Goal: Book appointment/travel/reservation

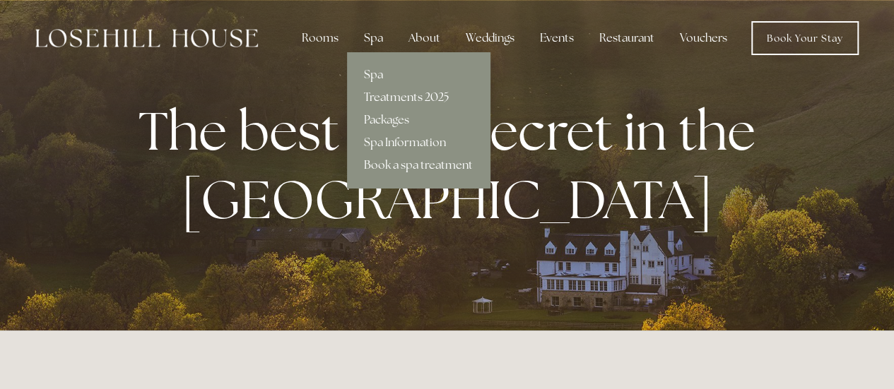
click at [400, 97] on link "Treatments 2025" at bounding box center [418, 97] width 143 height 23
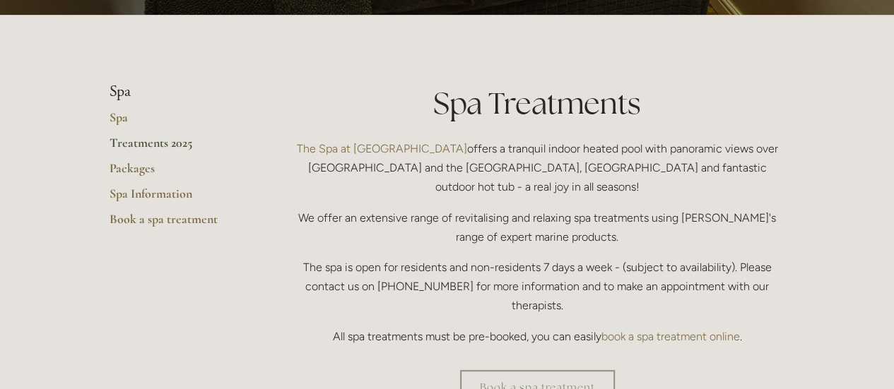
scroll to position [283, 0]
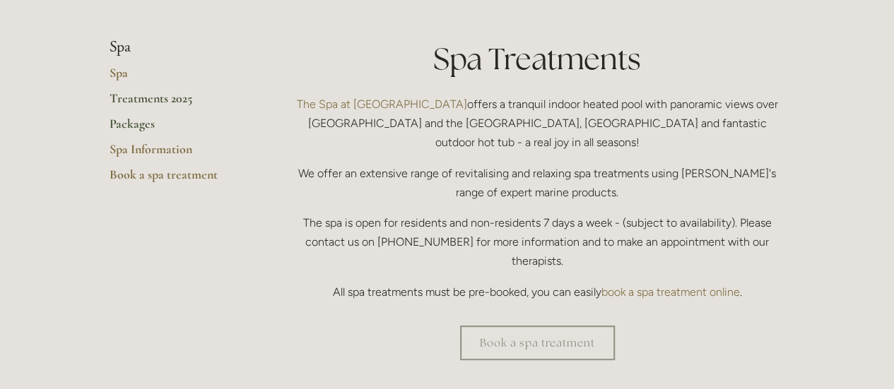
click at [128, 119] on link "Packages" at bounding box center [177, 128] width 135 height 25
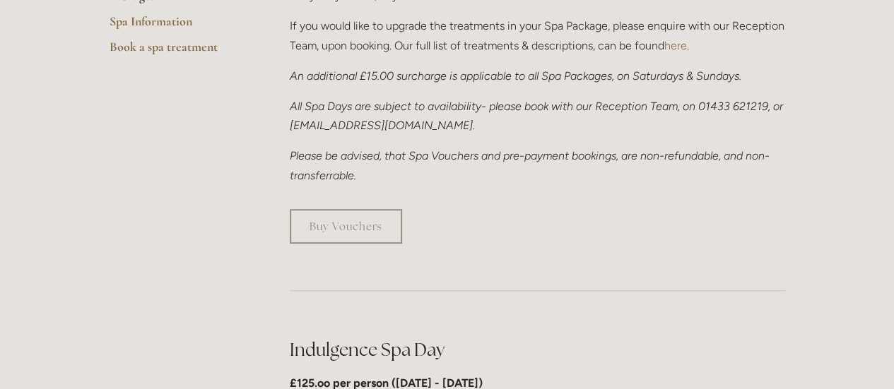
scroll to position [424, 0]
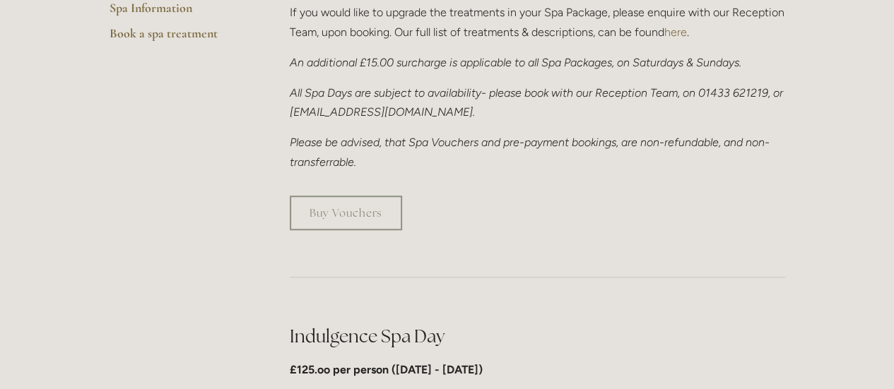
click at [432, 163] on p "Please be advised, that Spa Vouchers and pre-payment bookings, are non-refundab…" at bounding box center [537, 152] width 495 height 38
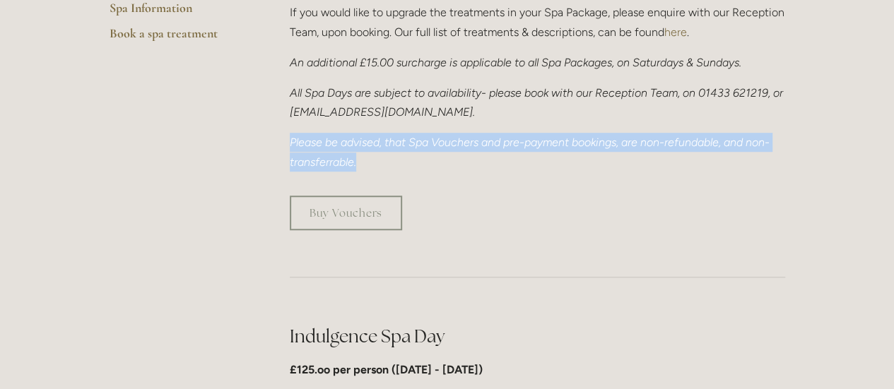
click at [432, 163] on p "Please be advised, that Spa Vouchers and pre-payment bookings, are non-refundab…" at bounding box center [537, 152] width 495 height 38
click at [458, 168] on p "Please be advised, that Spa Vouchers and pre-payment bookings, are non-refundab…" at bounding box center [537, 152] width 495 height 38
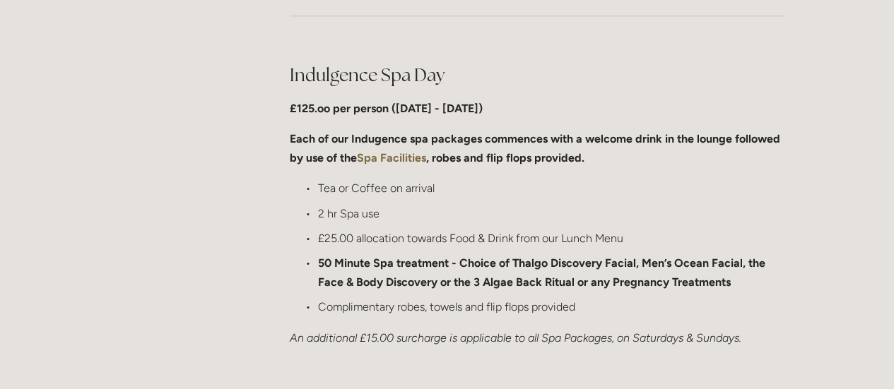
scroll to position [707, 0]
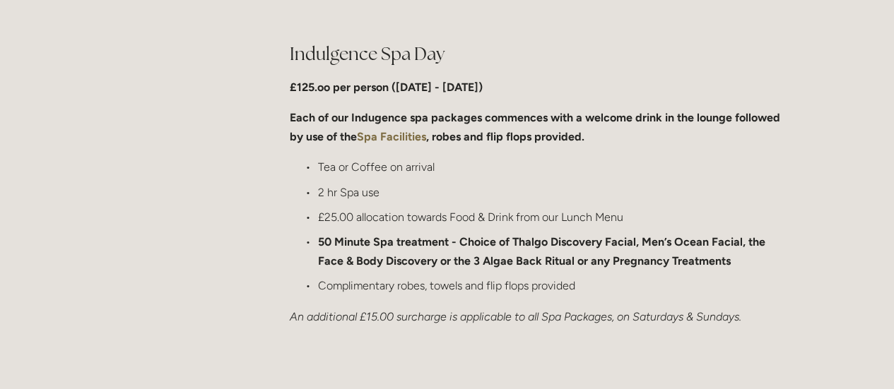
click at [458, 168] on p "Tea or Coffee on arrival" at bounding box center [551, 167] width 467 height 19
click at [485, 173] on p "Tea or Coffee on arrival" at bounding box center [551, 167] width 467 height 19
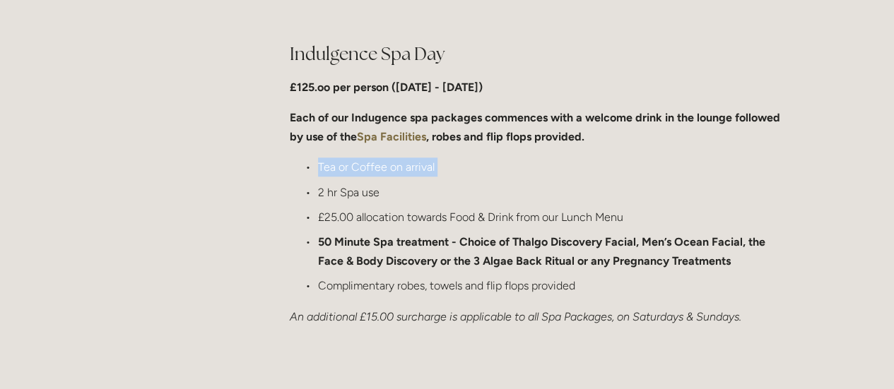
click at [485, 173] on p "Tea or Coffee on arrival" at bounding box center [551, 167] width 467 height 19
click at [450, 196] on p "2 hr Spa use" at bounding box center [551, 192] width 467 height 19
click at [472, 218] on p "£25.00 allocation towards Food & Drink from our Lunch Menu" at bounding box center [551, 217] width 467 height 19
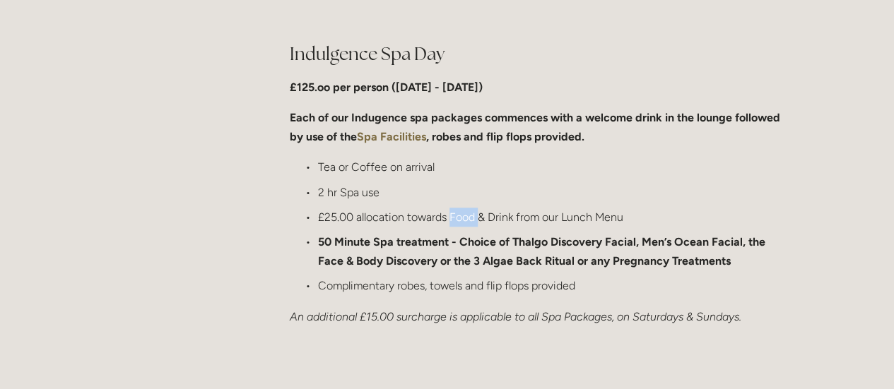
click at [472, 218] on p "£25.00 allocation towards Food & Drink from our Lunch Menu" at bounding box center [551, 217] width 467 height 19
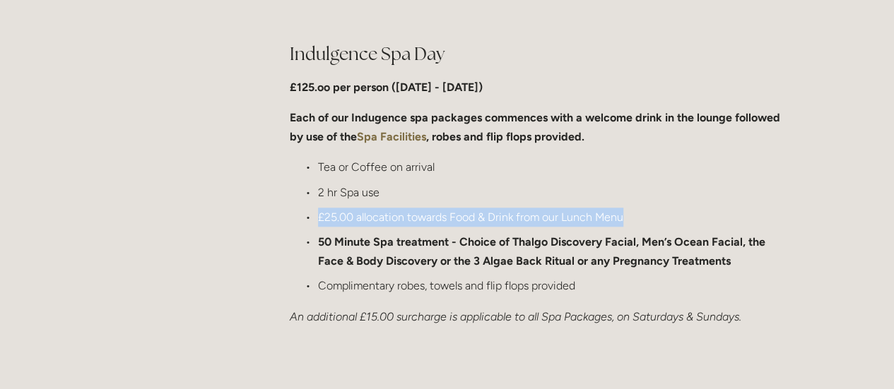
click at [472, 218] on p "£25.00 allocation towards Food & Drink from our Lunch Menu" at bounding box center [551, 217] width 467 height 19
click at [537, 223] on p "£25.00 allocation towards Food & Drink from our Lunch Menu" at bounding box center [551, 217] width 467 height 19
drag, startPoint x: 537, startPoint y: 223, endPoint x: 390, endPoint y: 223, distance: 147.0
click at [390, 223] on p "£25.00 allocation towards Food & Drink from our Lunch Menu" at bounding box center [551, 217] width 467 height 19
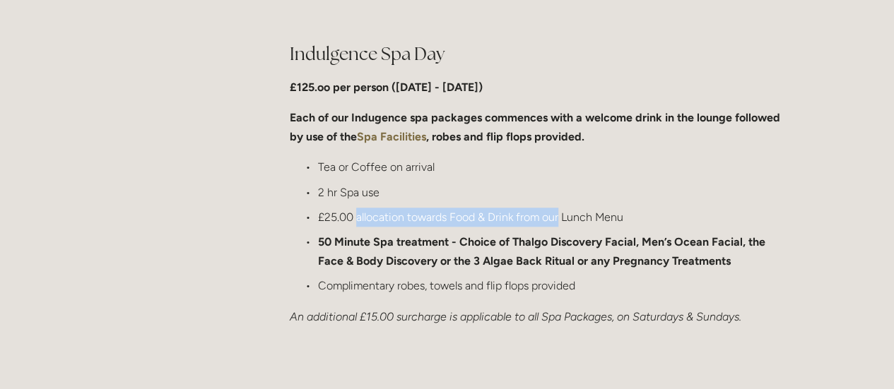
drag, startPoint x: 390, startPoint y: 223, endPoint x: 546, endPoint y: 222, distance: 155.5
click at [546, 222] on p "£25.00 allocation towards Food & Drink from our Lunch Menu" at bounding box center [551, 217] width 467 height 19
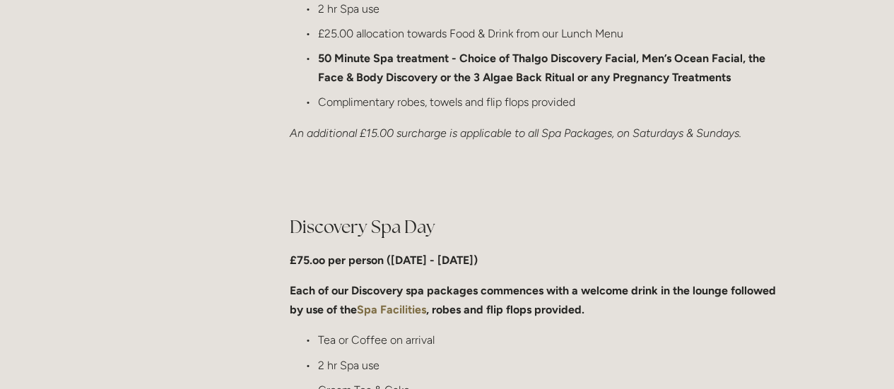
scroll to position [1060, 0]
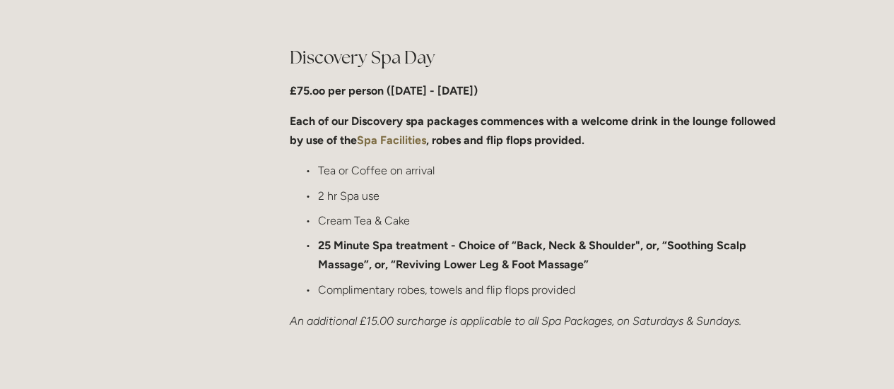
click at [481, 253] on p "25 Minute Spa treatment - Choice of “Back, Neck & Shoulder", or, “Soothing Scal…" at bounding box center [551, 255] width 467 height 38
drag, startPoint x: 481, startPoint y: 253, endPoint x: 418, endPoint y: 245, distance: 62.8
click at [418, 245] on p "25 Minute Spa treatment - Choice of “Back, Neck & Shoulder", or, “Soothing Scal…" at bounding box center [551, 255] width 467 height 38
click at [418, 245] on strong "25 Minute Spa treatment - Choice of “Back, Neck & Shoulder", or, “Soothing Scal…" at bounding box center [533, 255] width 431 height 33
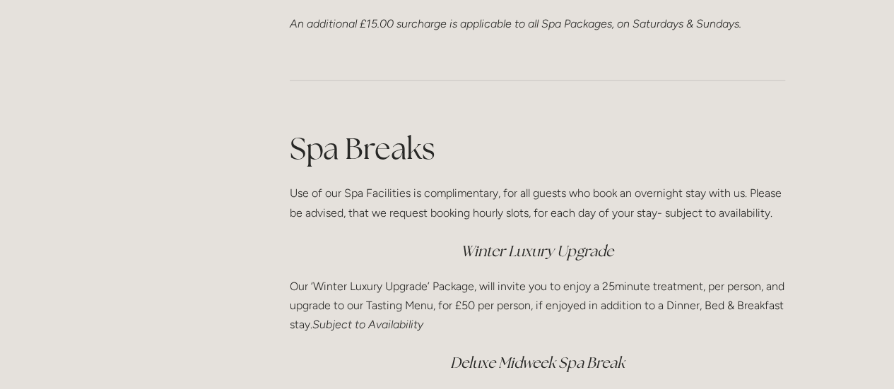
scroll to position [1696, 0]
